Goal: Information Seeking & Learning: Understand process/instructions

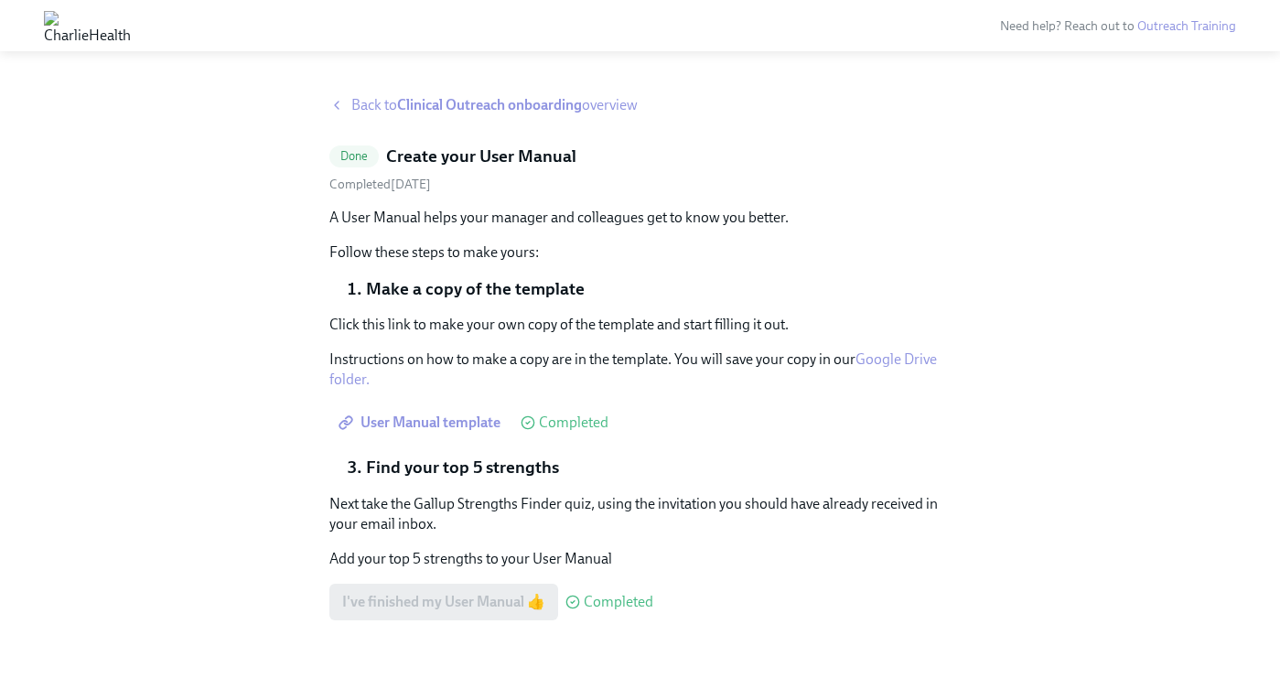
scroll to position [9, 0]
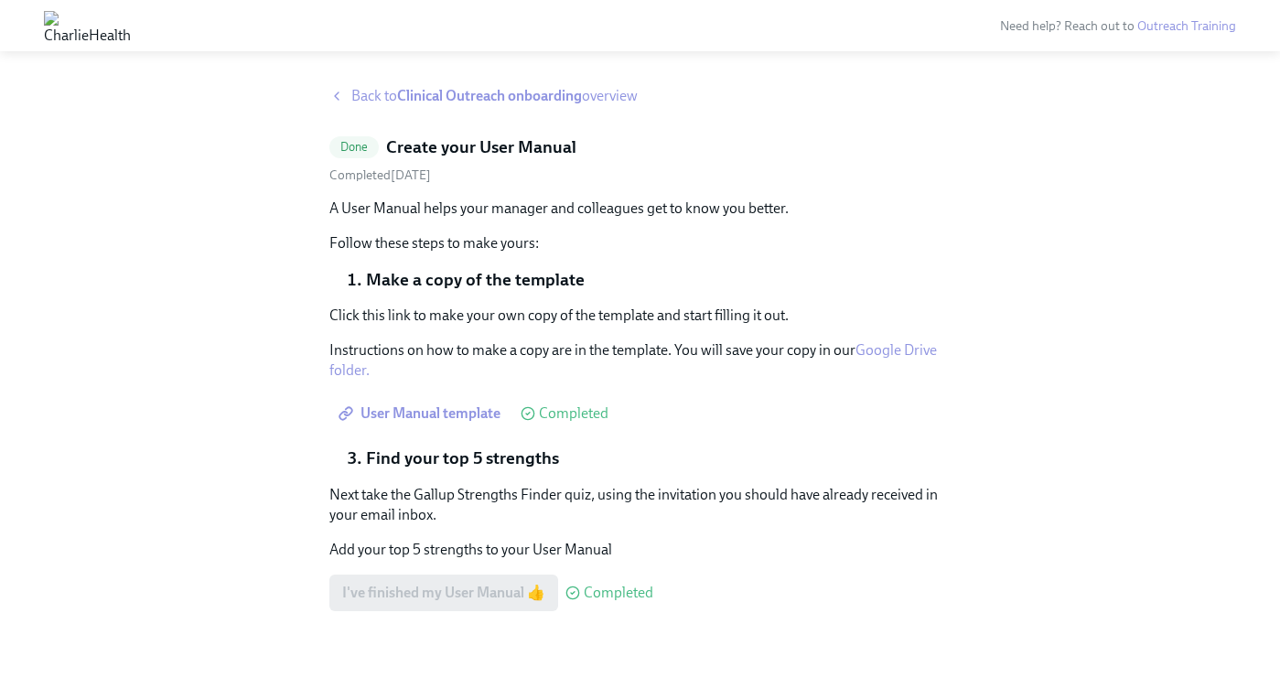
click at [533, 99] on strong "Clinical Outreach onboarding" at bounding box center [489, 95] width 185 height 17
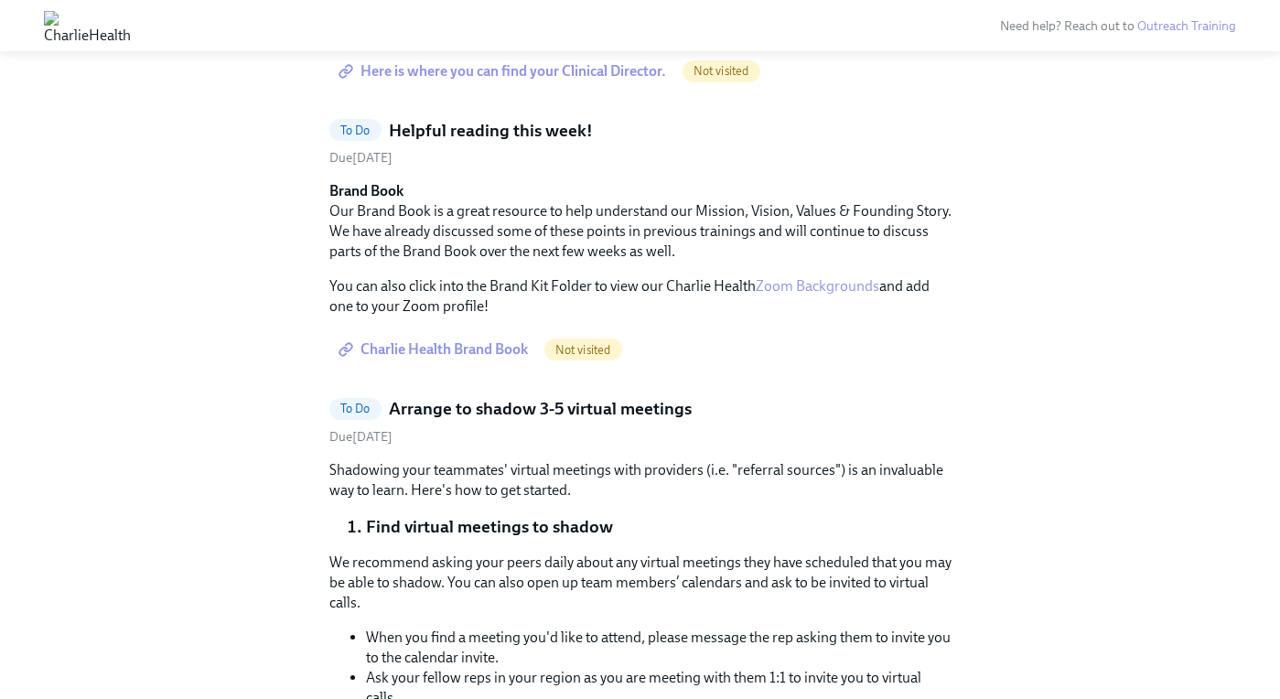
scroll to position [3924, 0]
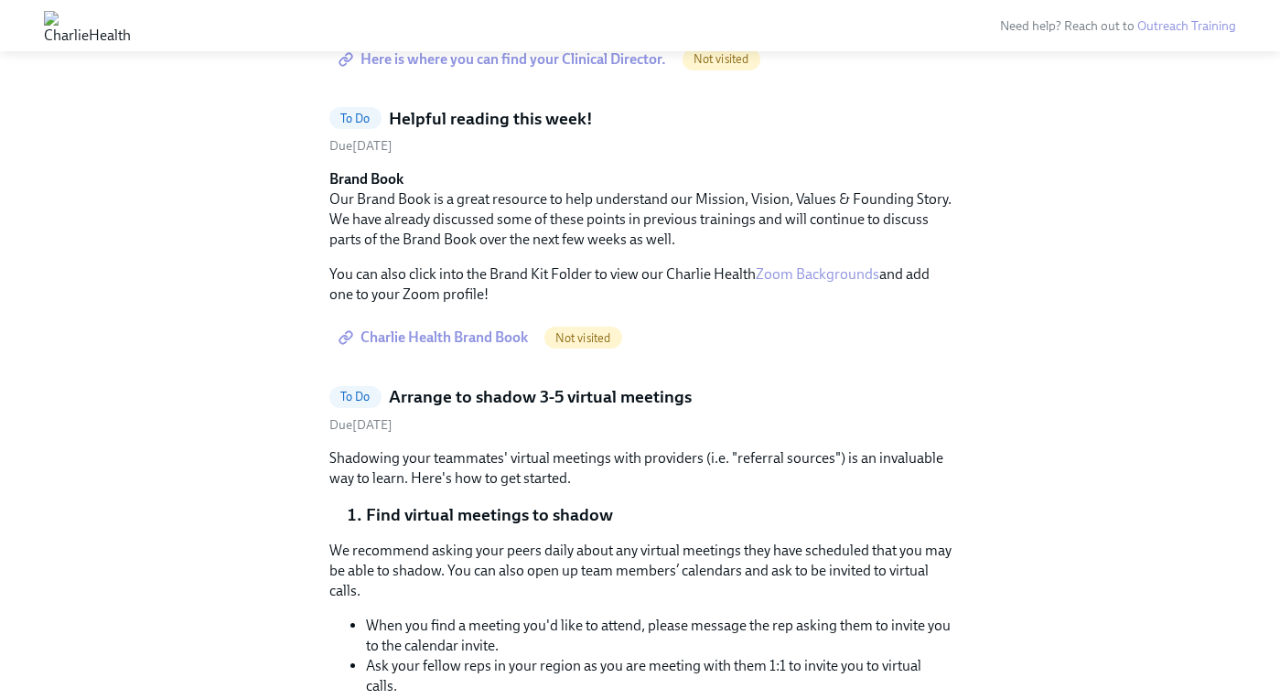
click at [584, 69] on span "Here is where you can find your Clinical Director." at bounding box center [504, 59] width 324 height 18
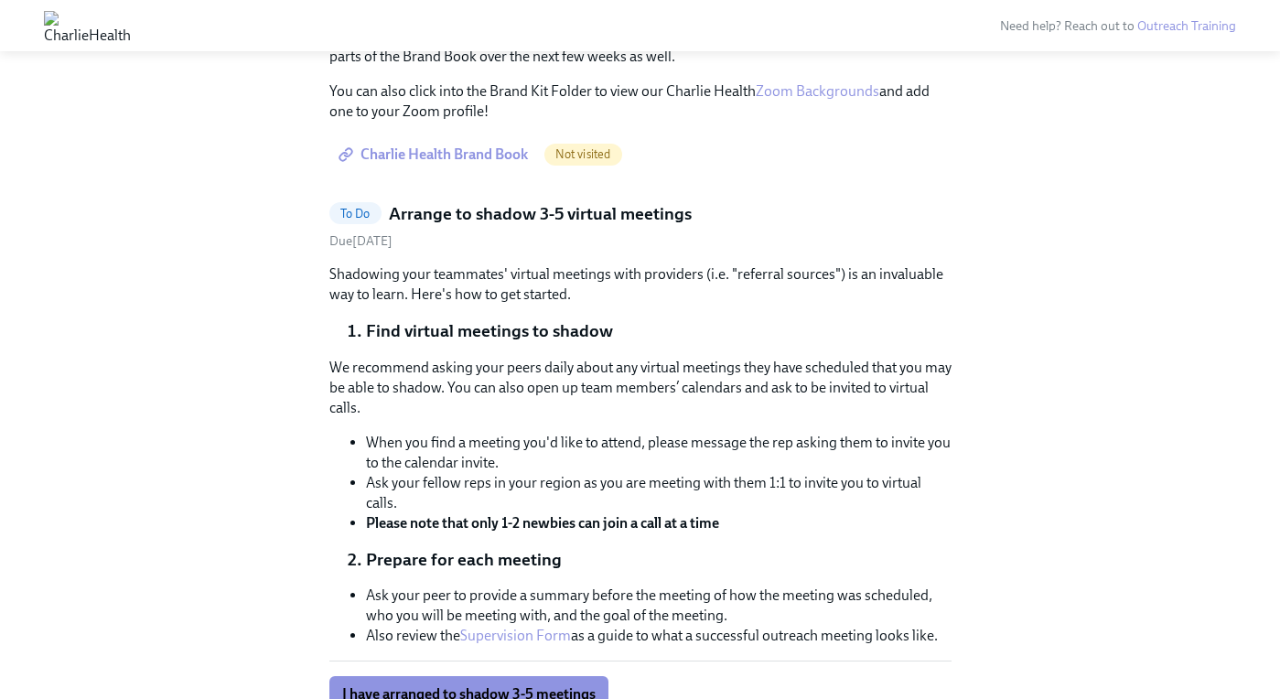
click at [452, 164] on span "Charlie Health Brand Book" at bounding box center [435, 154] width 186 height 18
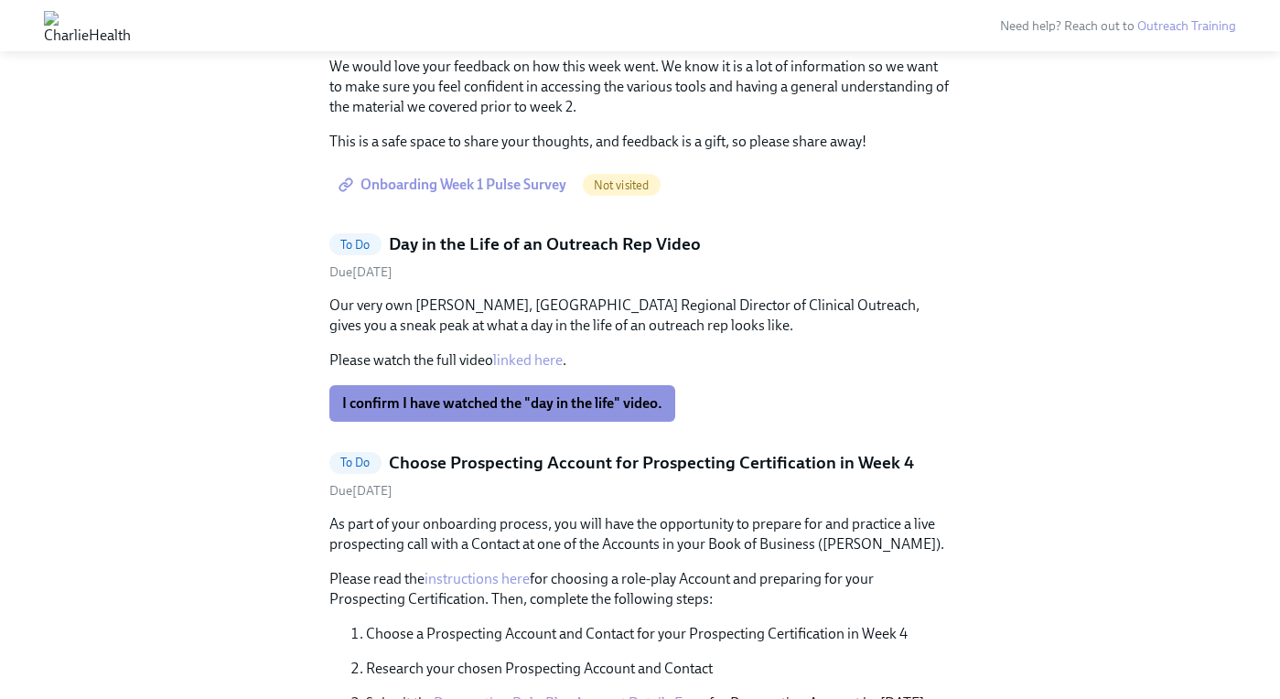
scroll to position [4430, 0]
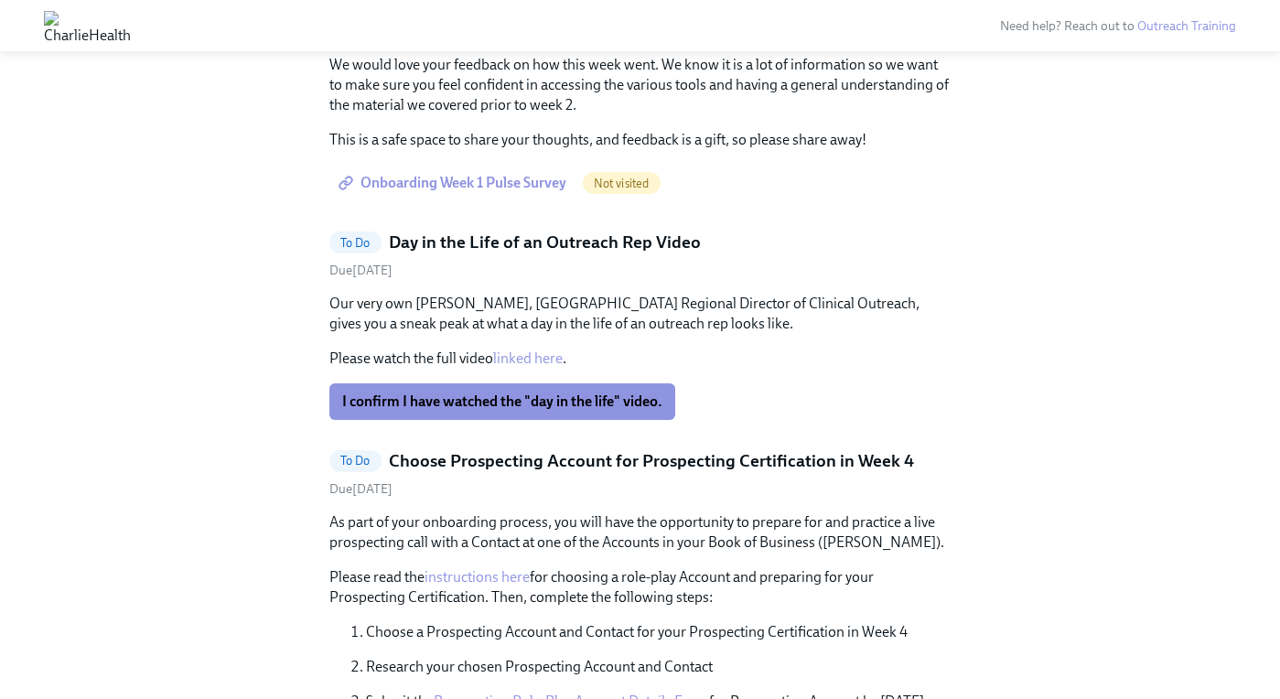
click at [527, 192] on span "Onboarding Week 1 Pulse Survey" at bounding box center [454, 183] width 224 height 18
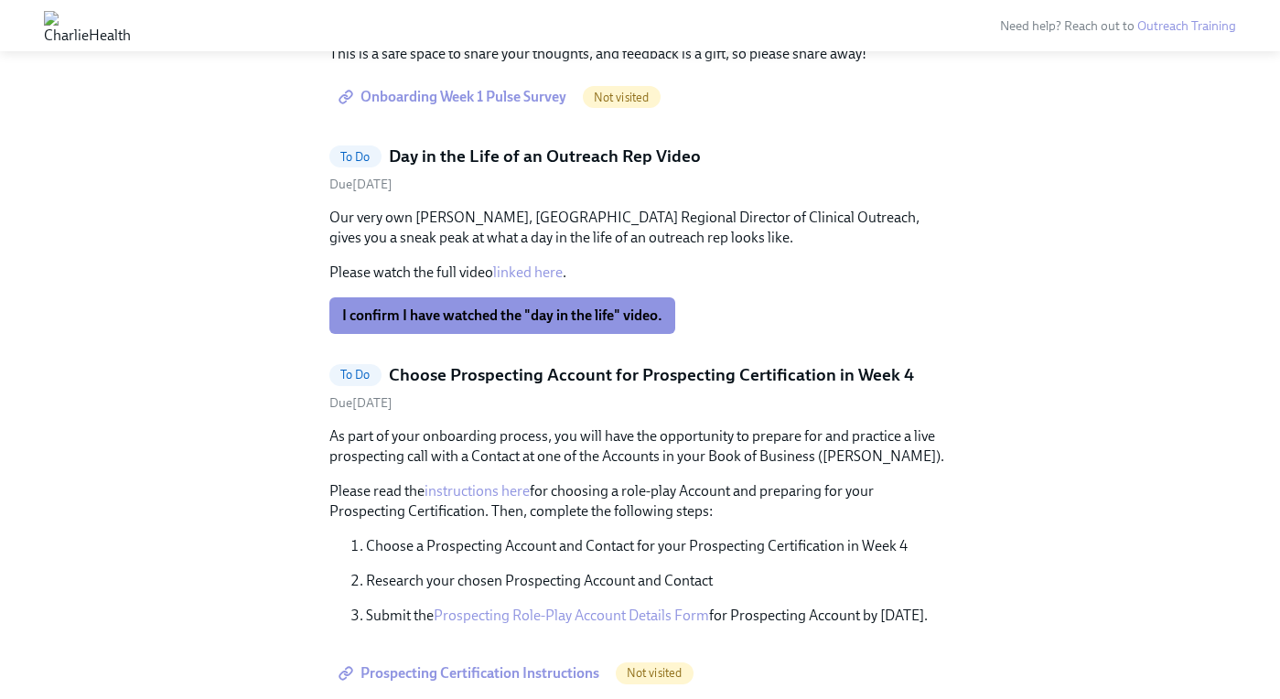
scroll to position [4645, 0]
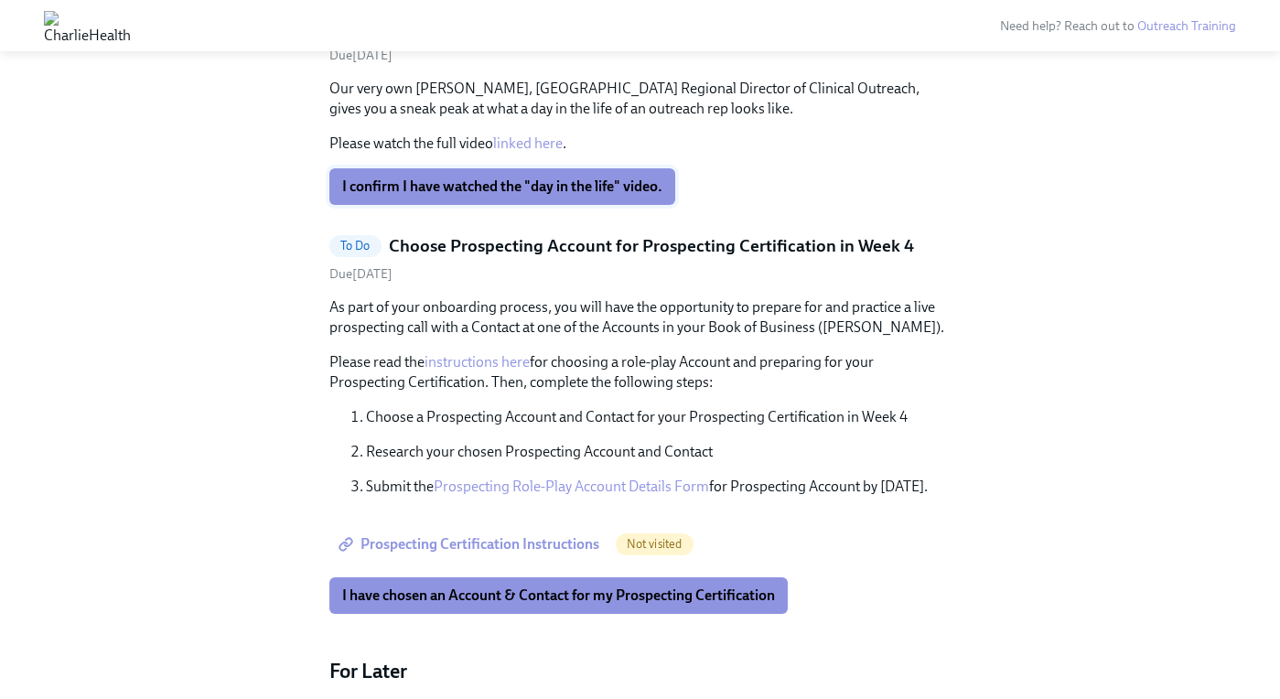
click at [549, 196] on span "I confirm I have watched the "day in the life" video." at bounding box center [502, 187] width 320 height 18
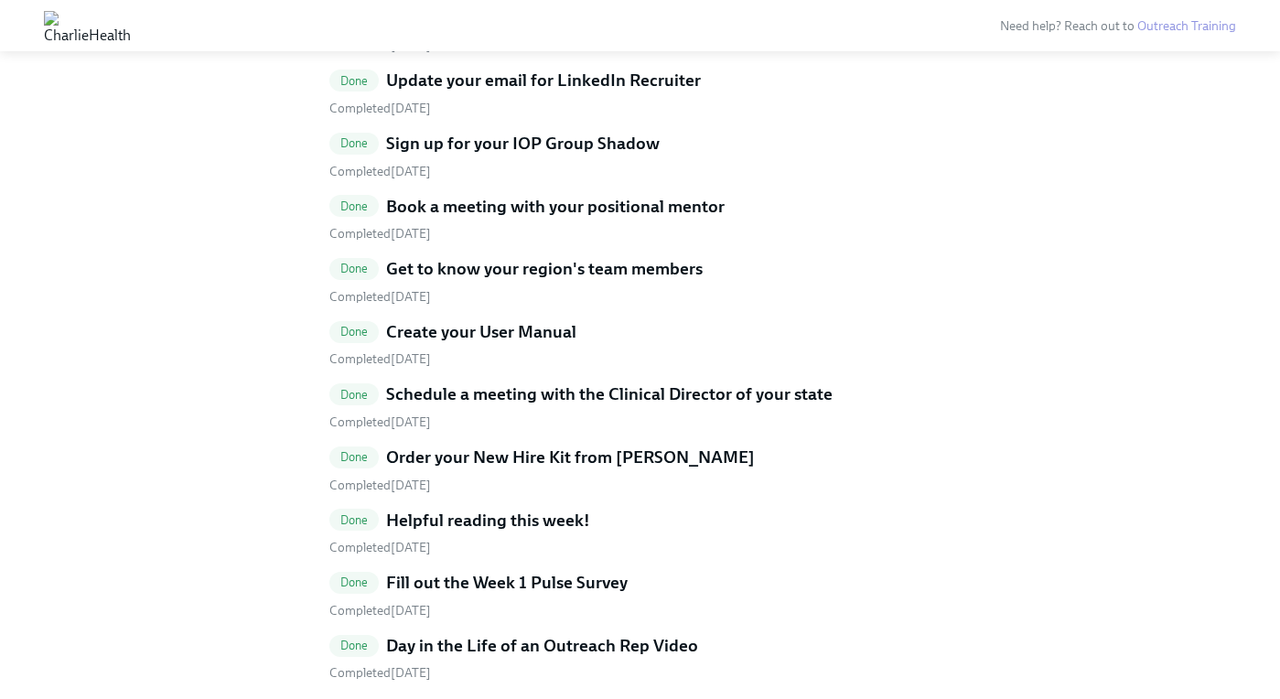
scroll to position [6221, 0]
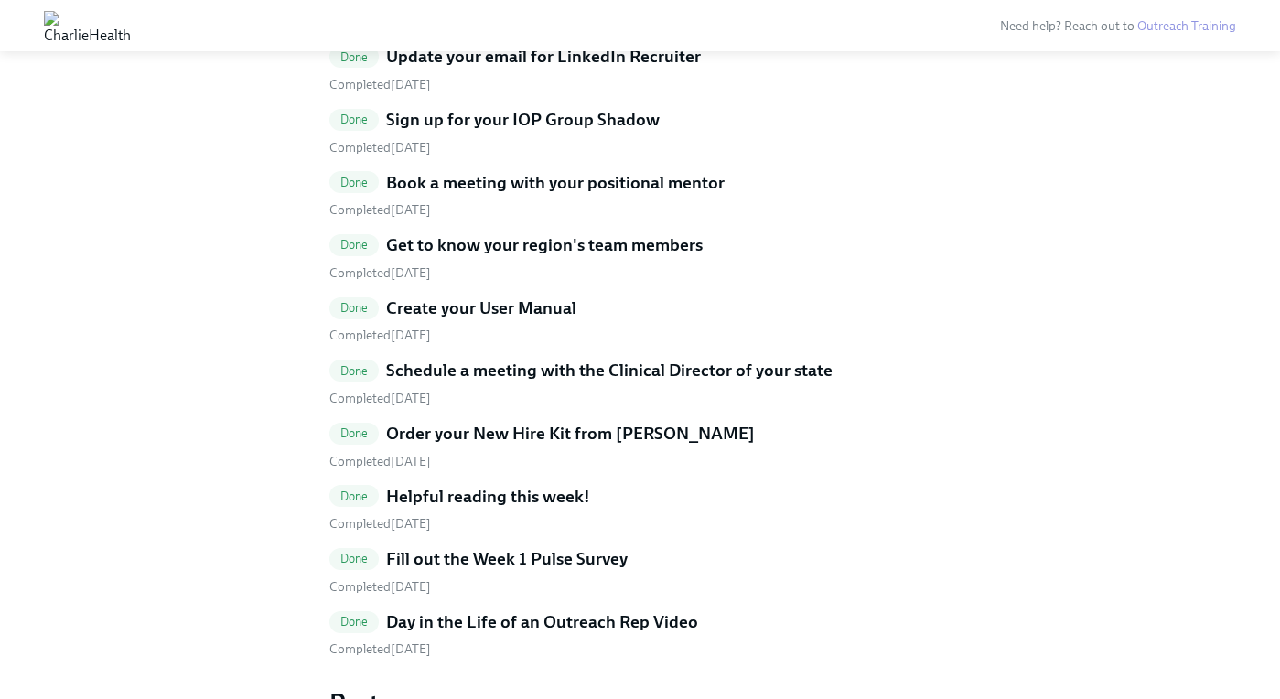
click at [566, 69] on h5 "Update your email for LinkedIn Recruiter" at bounding box center [543, 57] width 315 height 24
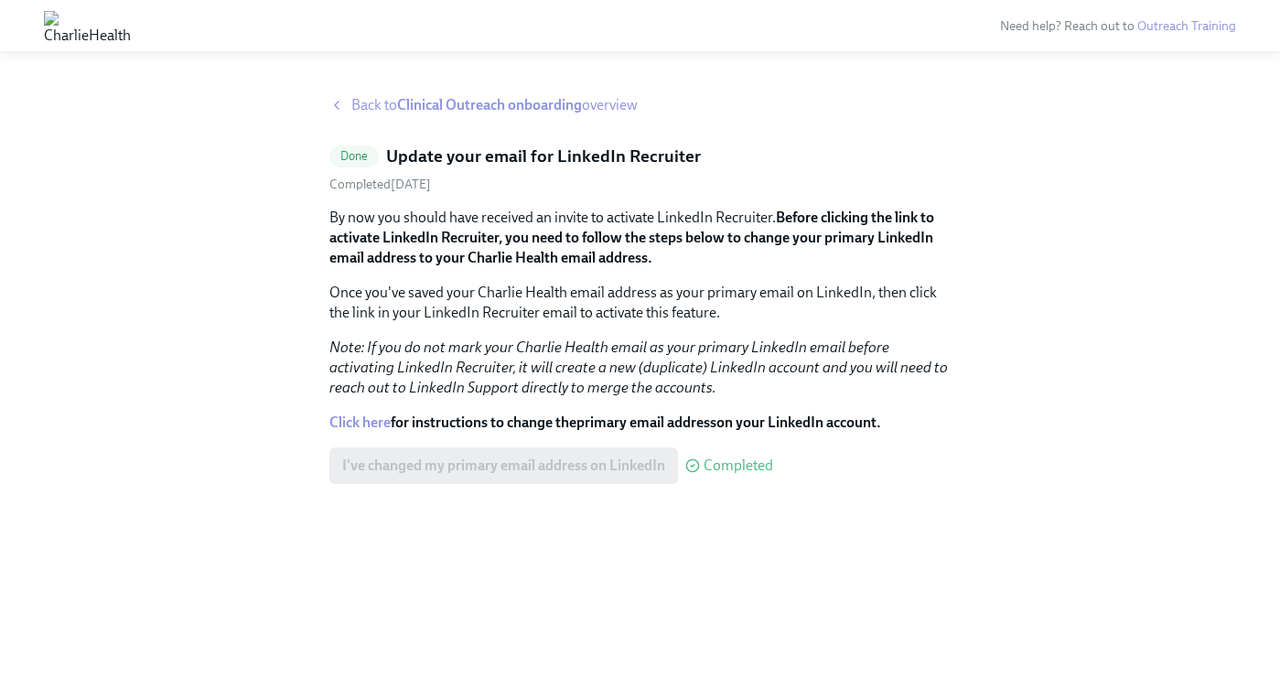
click at [458, 102] on strong "Clinical Outreach onboarding" at bounding box center [489, 104] width 185 height 17
